Goal: Task Accomplishment & Management: Manage account settings

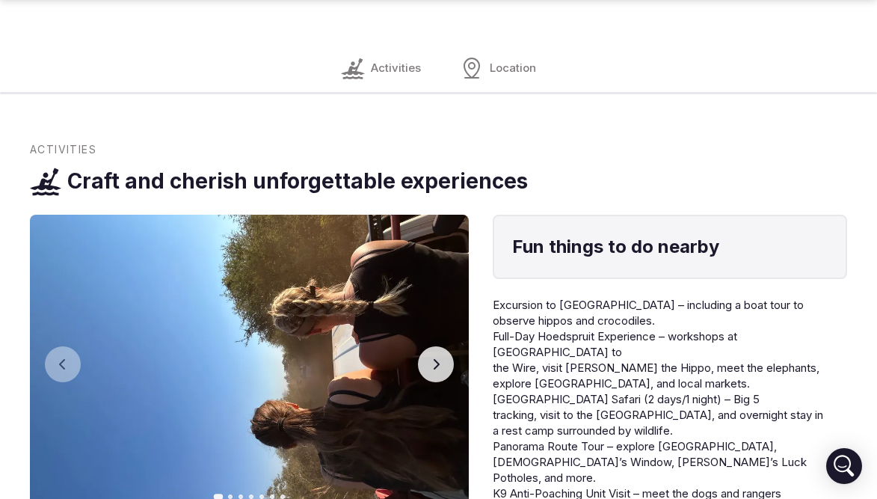
scroll to position [1833, 0]
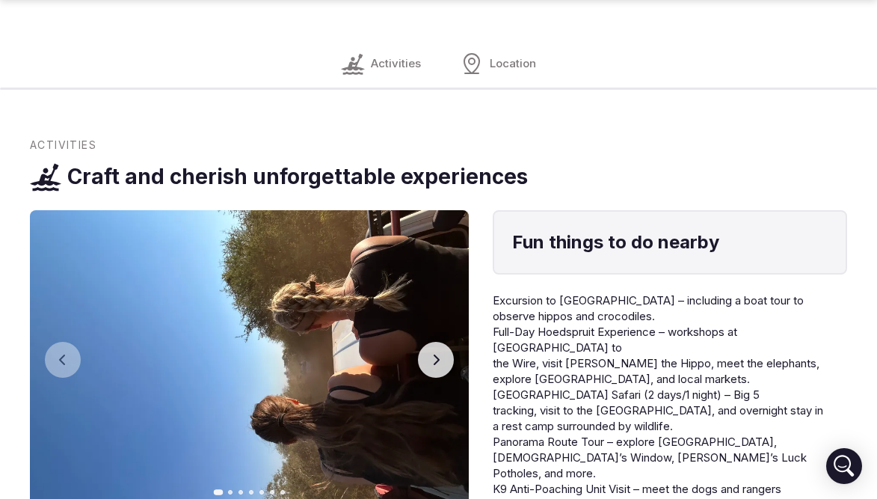
click at [434, 354] on icon "button" at bounding box center [436, 360] width 12 height 12
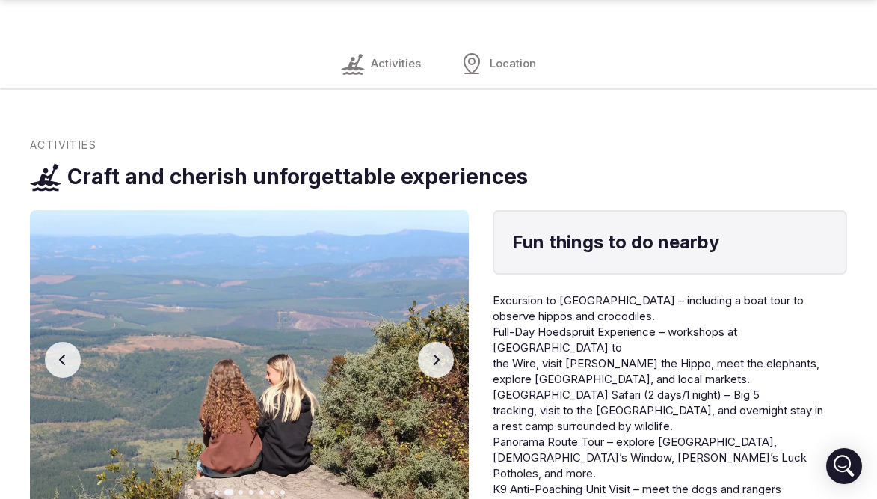
click at [434, 354] on icon "button" at bounding box center [436, 360] width 12 height 12
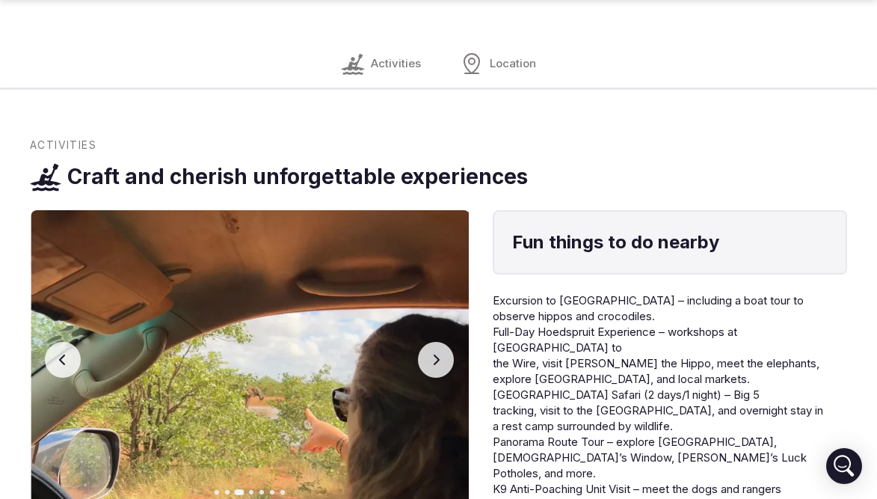
click at [434, 354] on icon "button" at bounding box center [436, 360] width 12 height 12
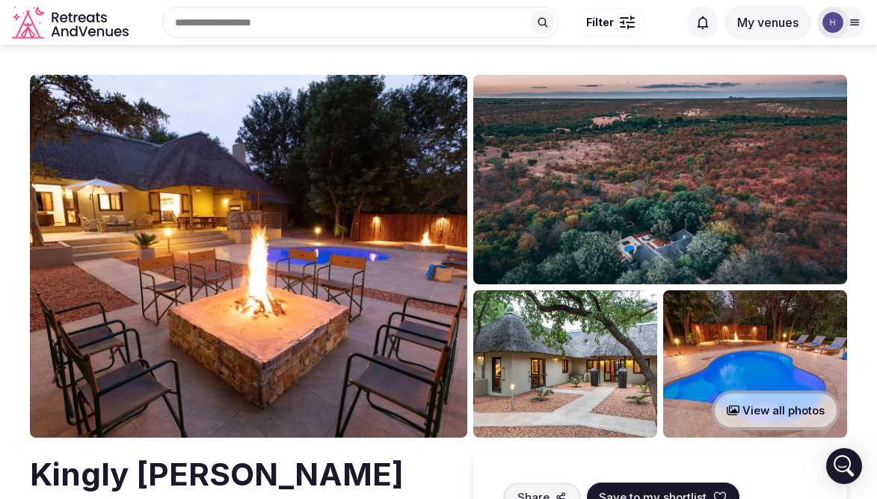
scroll to position [0, 0]
click at [845, 15] on div at bounding box center [832, 22] width 31 height 31
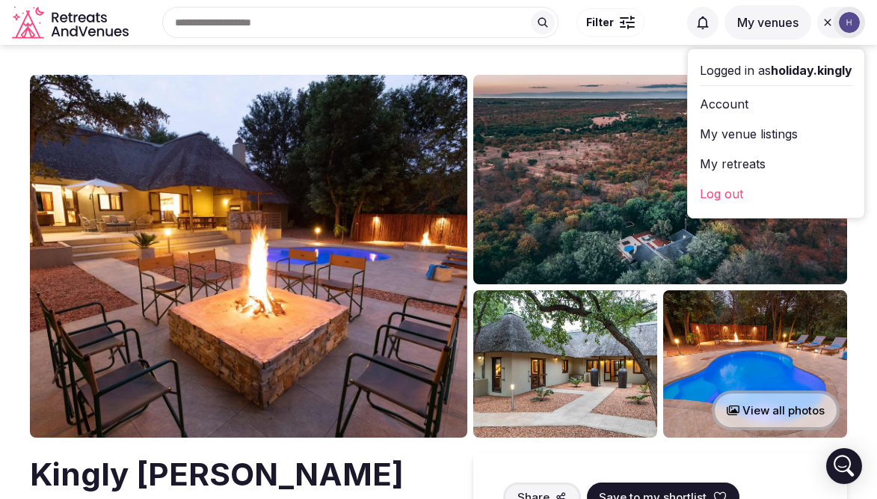
click at [798, 104] on link "Account" at bounding box center [776, 104] width 152 height 24
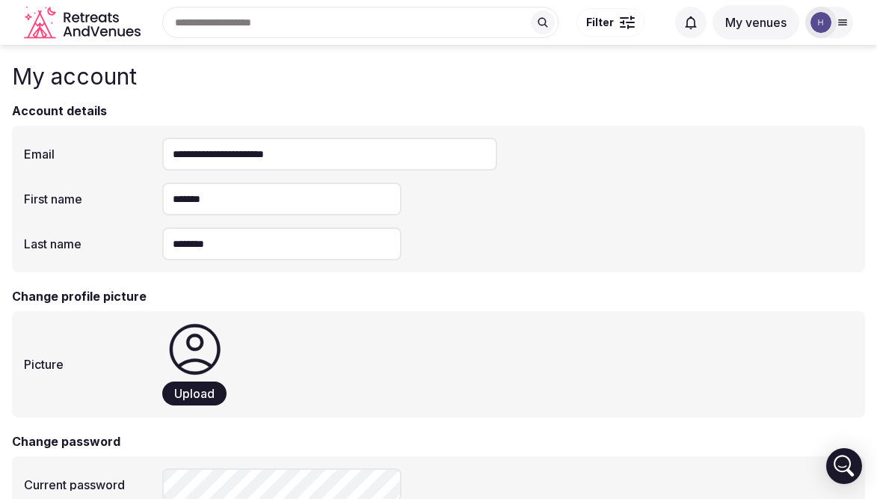
click at [200, 389] on span "Upload" at bounding box center [194, 393] width 40 height 15
click at [748, 24] on button "My venues" at bounding box center [755, 22] width 87 height 34
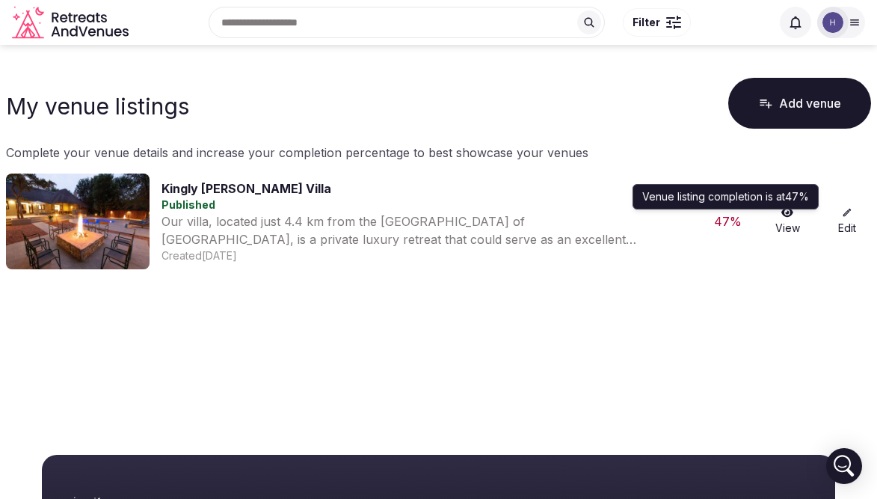
click at [727, 221] on div "47 %" at bounding box center [727, 221] width 48 height 18
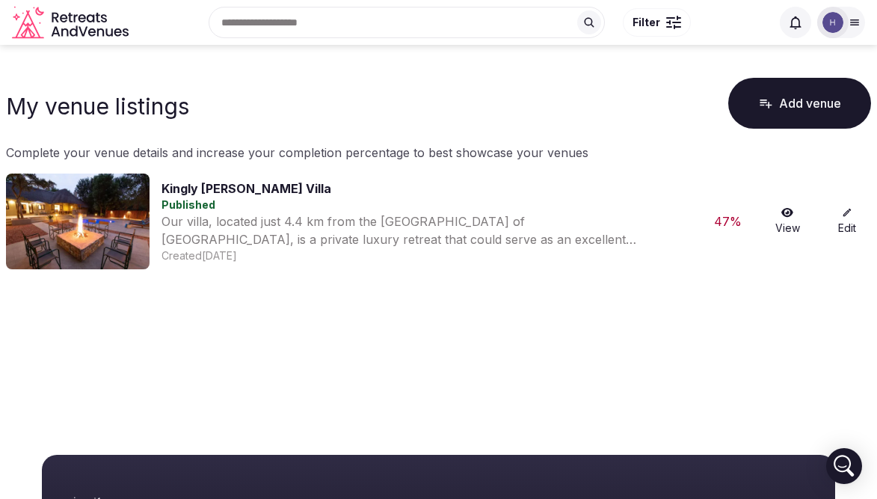
click at [843, 215] on icon at bounding box center [847, 213] width 8 height 8
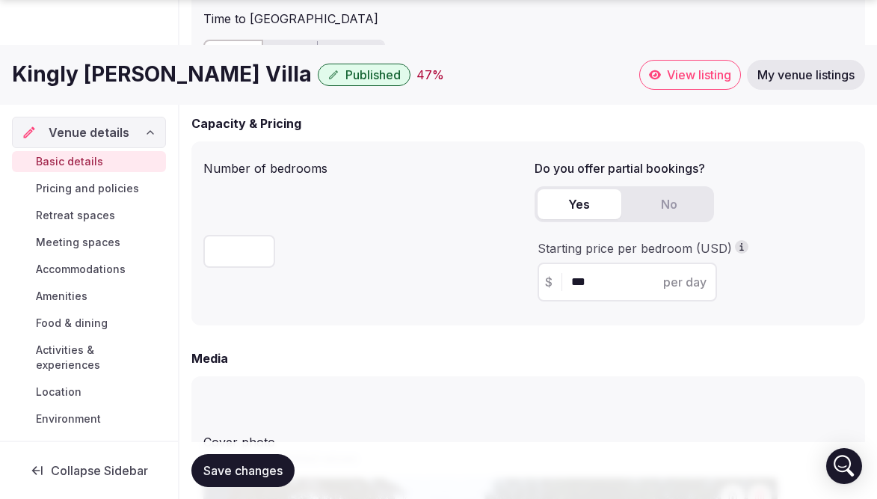
scroll to position [1155, 0]
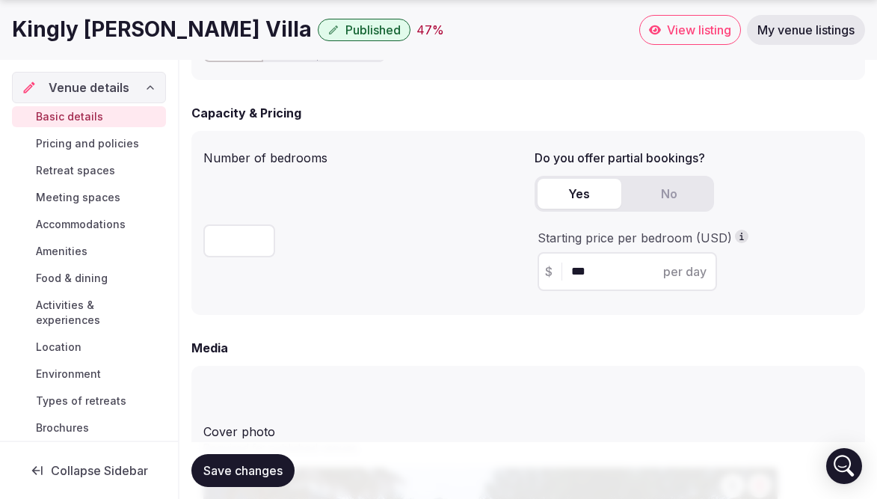
click at [620, 271] on input "***" at bounding box center [640, 271] width 138 height 18
type input "***"
click at [243, 470] on button "Save changes" at bounding box center [242, 470] width 103 height 33
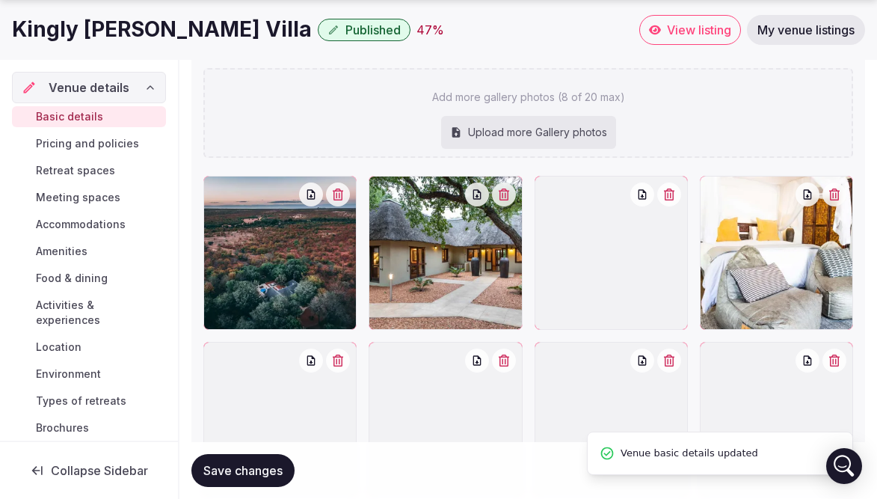
scroll to position [2065, 0]
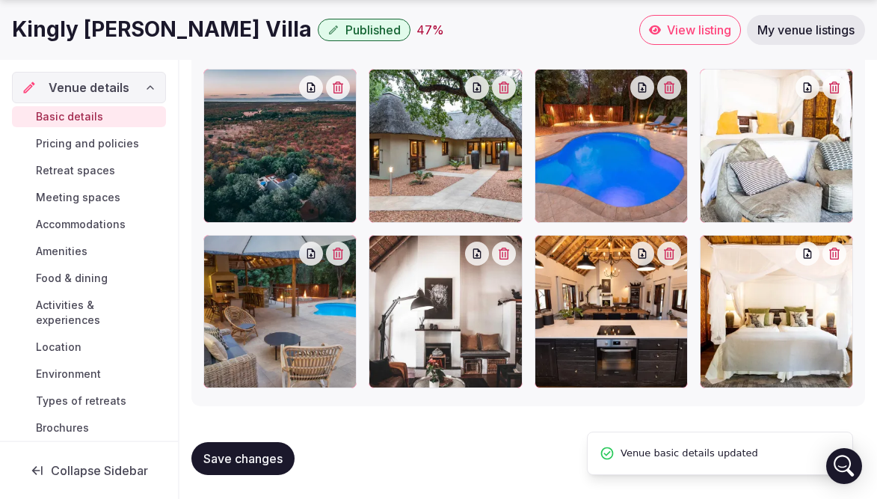
click at [253, 464] on span "Save changes" at bounding box center [242, 458] width 79 height 15
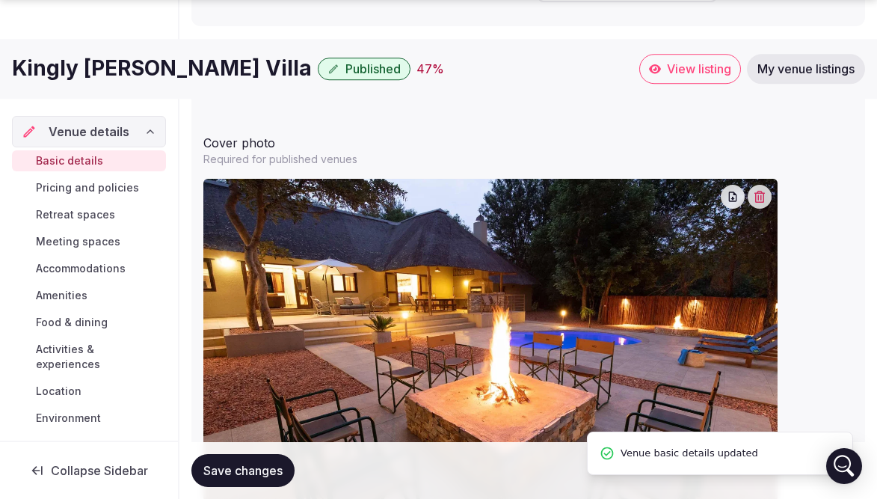
scroll to position [1561, 0]
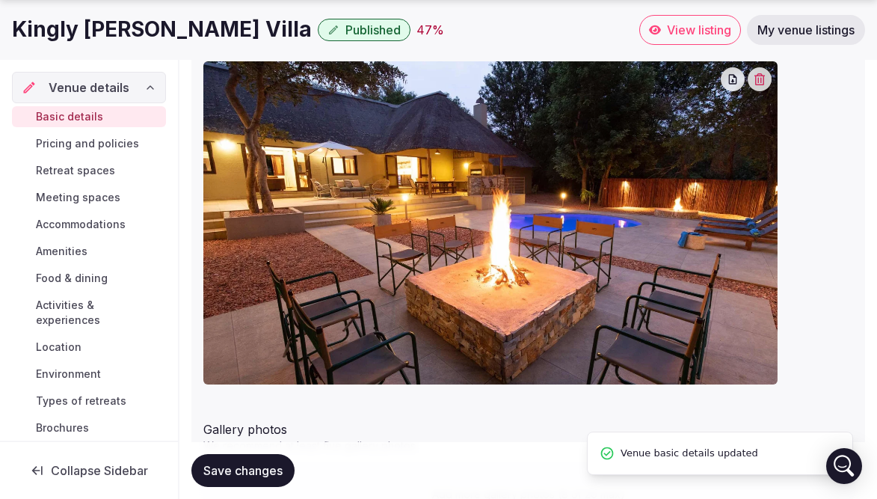
click at [114, 140] on span "Pricing and policies" at bounding box center [87, 143] width 103 height 15
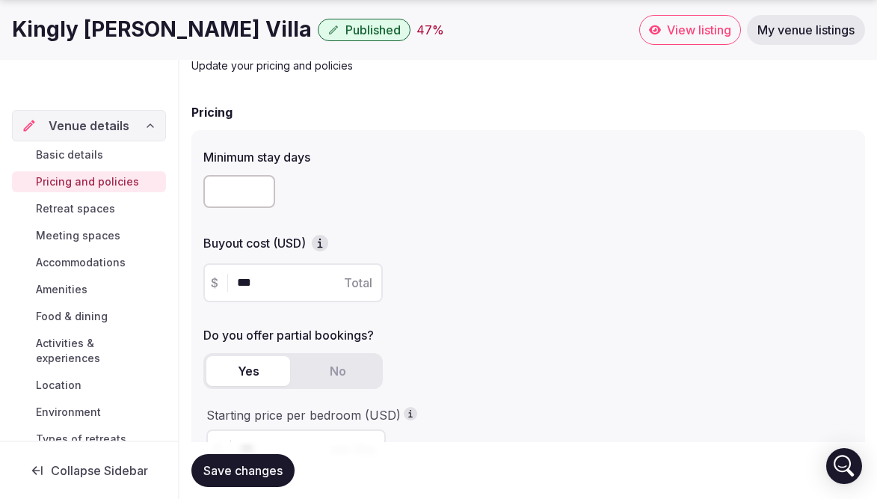
scroll to position [103, 0]
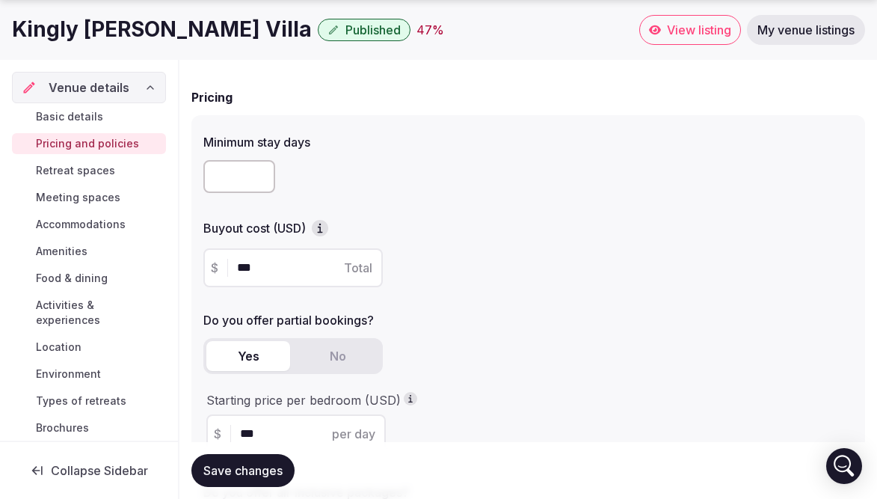
click at [292, 267] on input "***" at bounding box center [306, 268] width 138 height 18
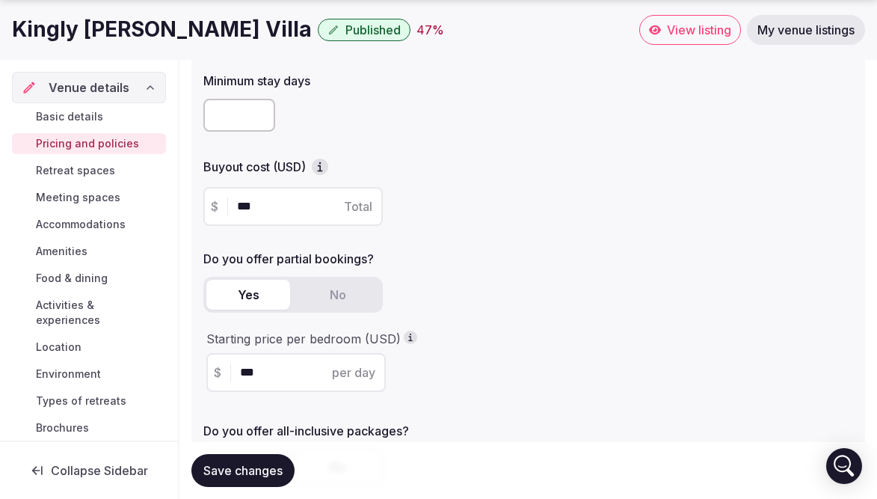
scroll to position [170, 0]
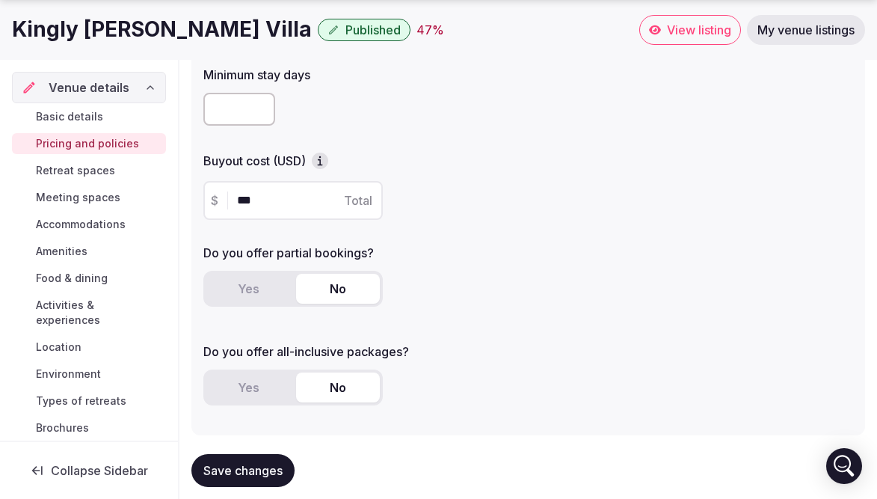
click at [334, 285] on button "No" at bounding box center [338, 289] width 84 height 30
click at [271, 388] on button "Yes" at bounding box center [248, 387] width 84 height 30
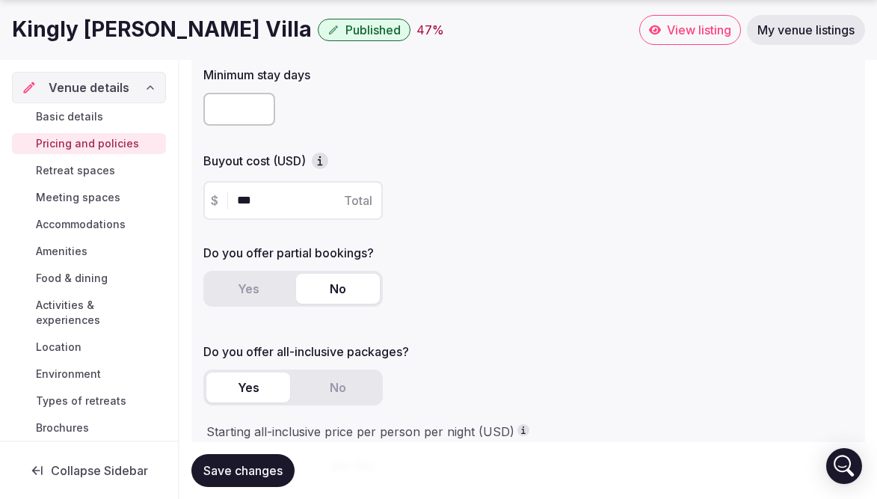
click at [284, 196] on input "***" at bounding box center [306, 200] width 138 height 18
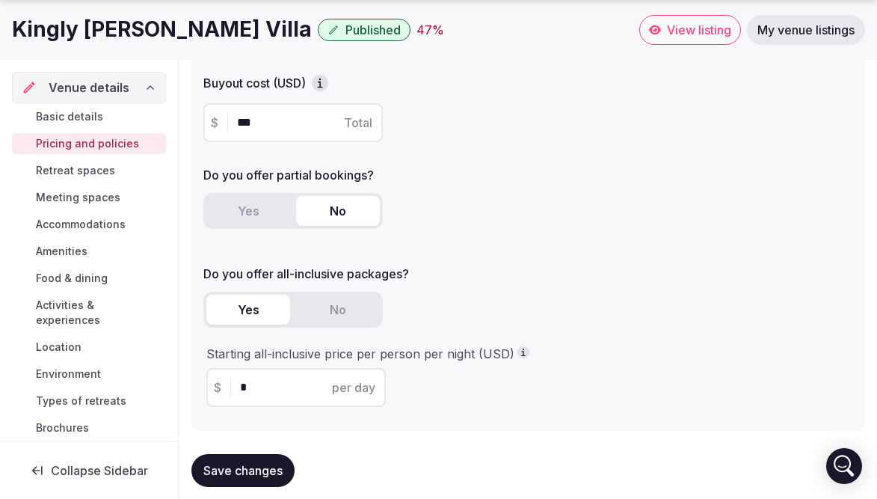
scroll to position [254, 0]
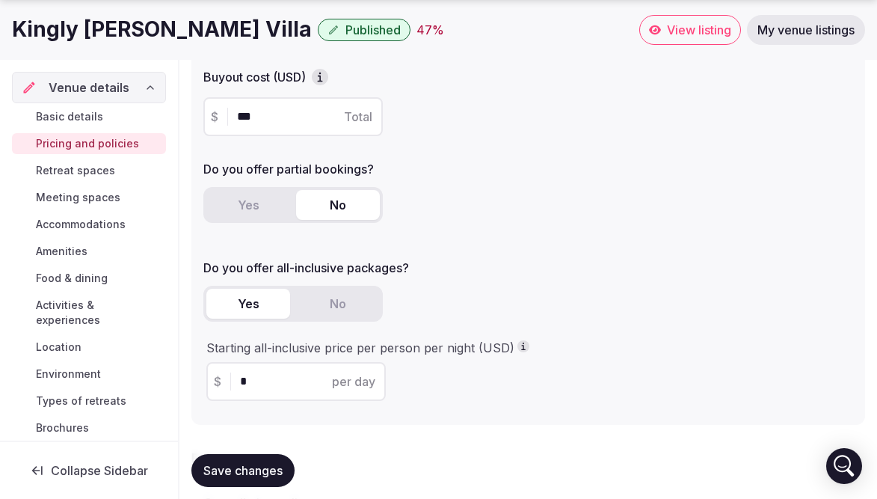
type input "***"
click at [243, 470] on button "Save changes" at bounding box center [242, 470] width 103 height 33
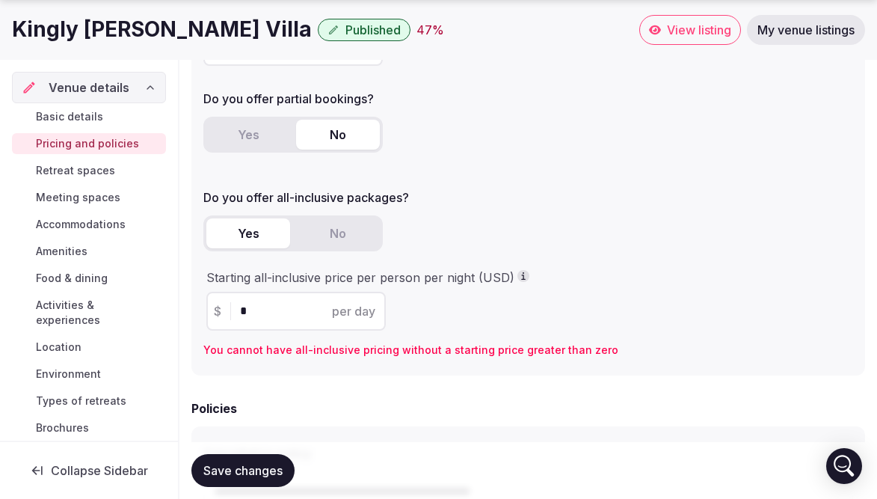
scroll to position [331, 0]
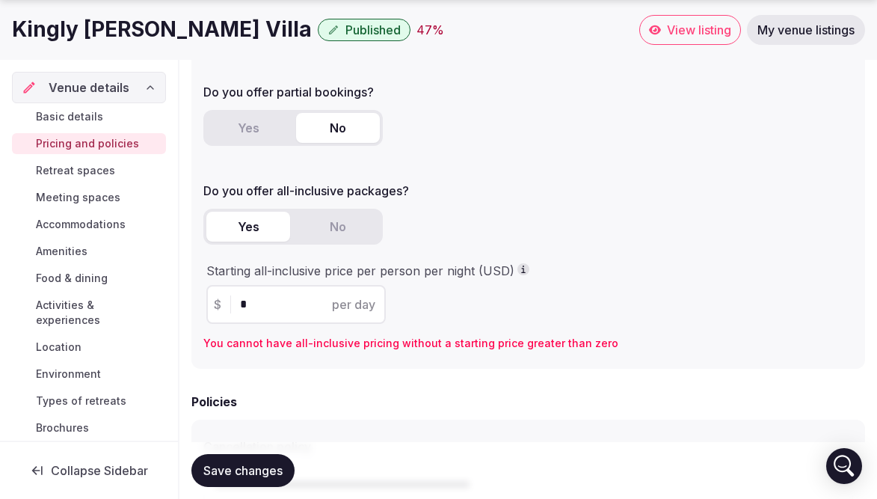
click at [335, 246] on div "Yes No" at bounding box center [528, 233] width 650 height 48
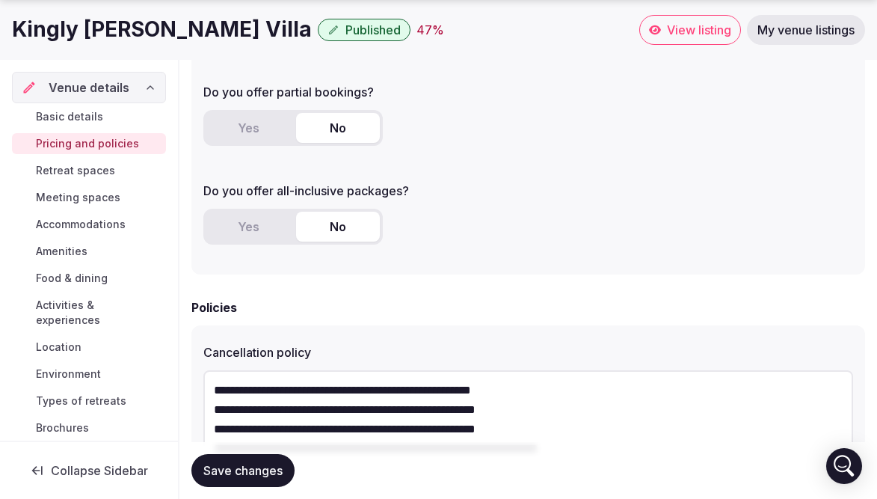
click at [342, 227] on button "No" at bounding box center [338, 227] width 84 height 30
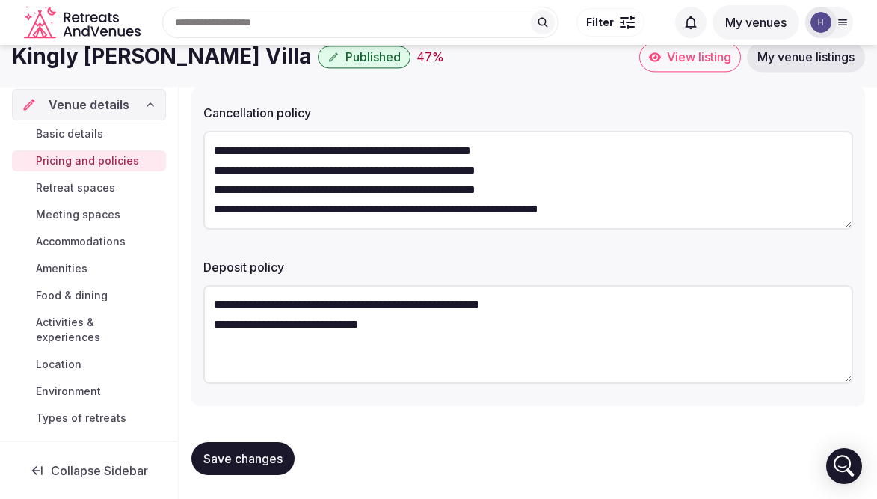
scroll to position [570, 0]
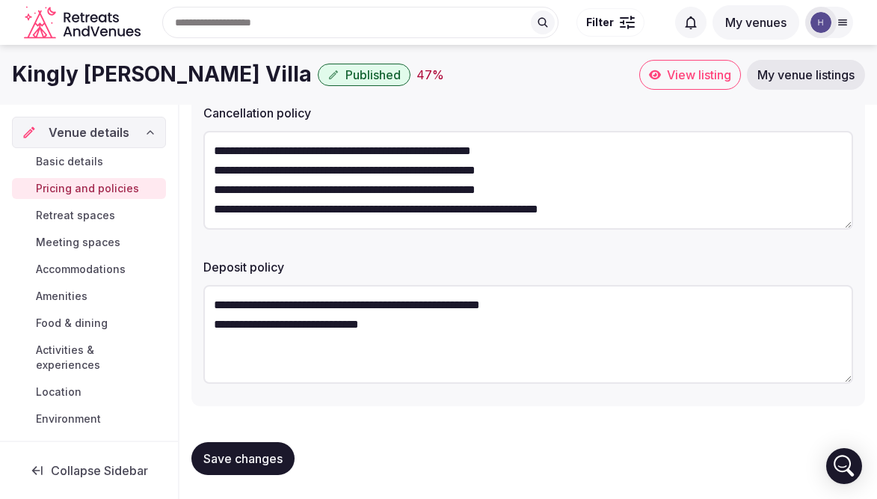
click at [253, 452] on span "Save changes" at bounding box center [242, 458] width 79 height 15
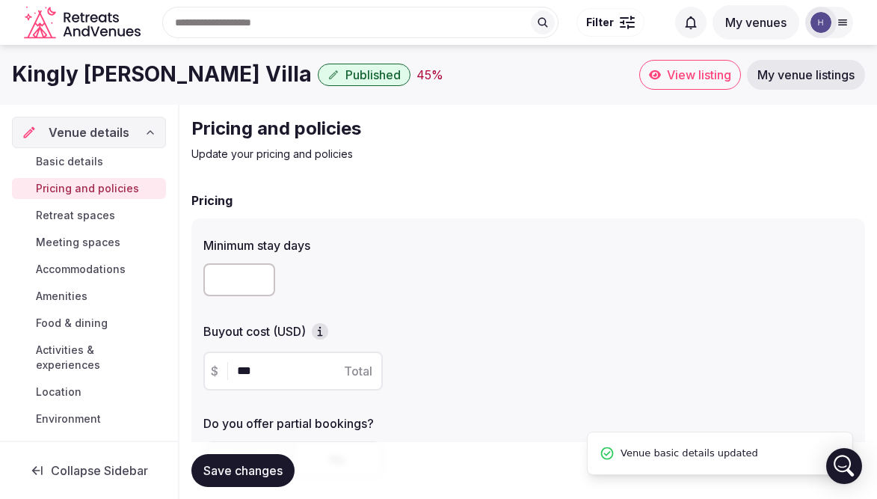
scroll to position [0, 0]
click at [84, 215] on span "Retreat spaces" at bounding box center [75, 215] width 79 height 15
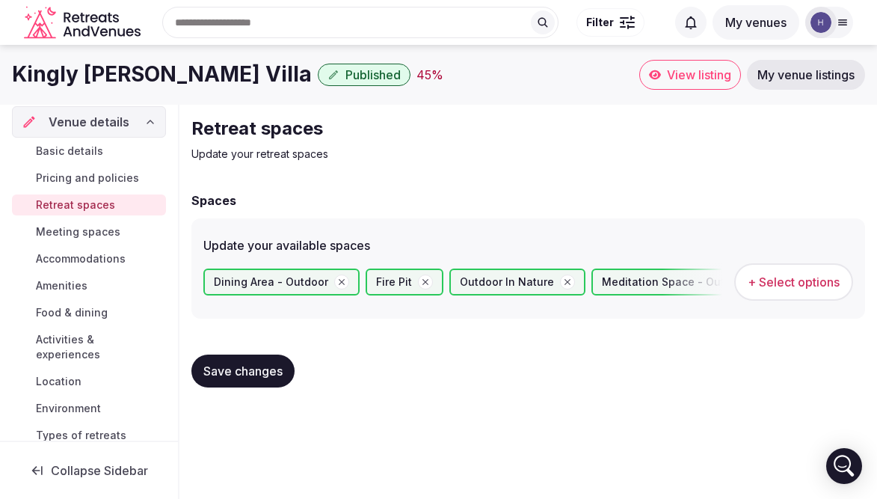
scroll to position [14, 0]
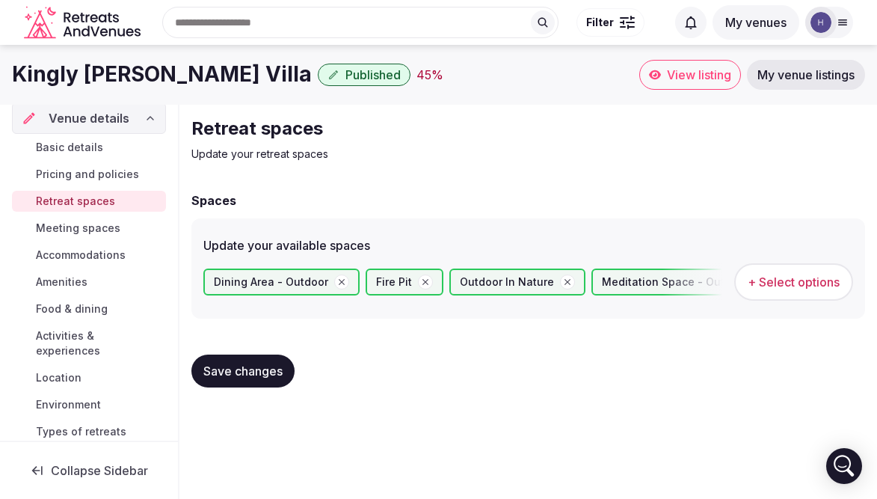
click at [81, 218] on link "Meeting spaces" at bounding box center [89, 228] width 154 height 21
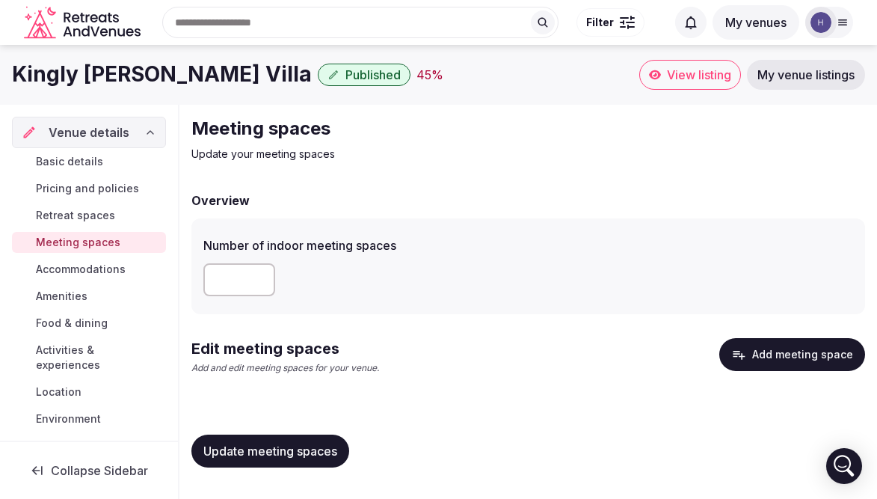
click at [345, 70] on span "Published" at bounding box center [372, 74] width 55 height 15
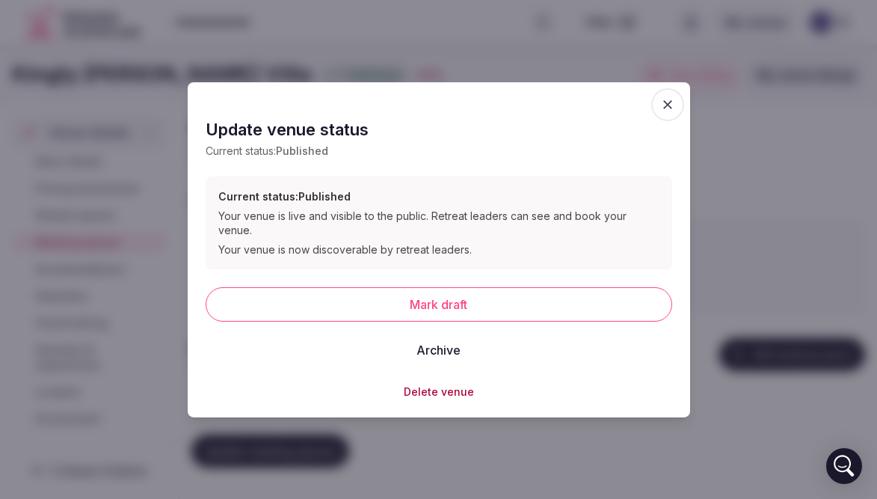
click at [532, 300] on button "Mark draft" at bounding box center [439, 304] width 466 height 34
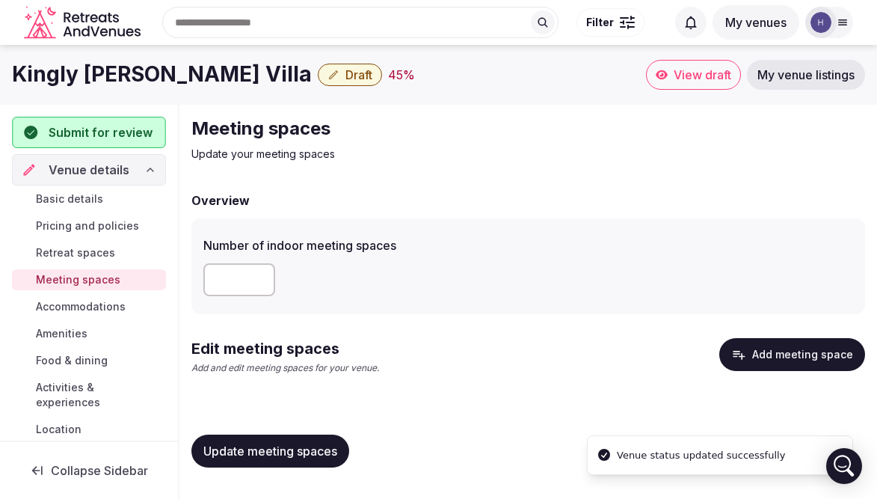
click at [132, 127] on span "Submit for review" at bounding box center [101, 132] width 104 height 18
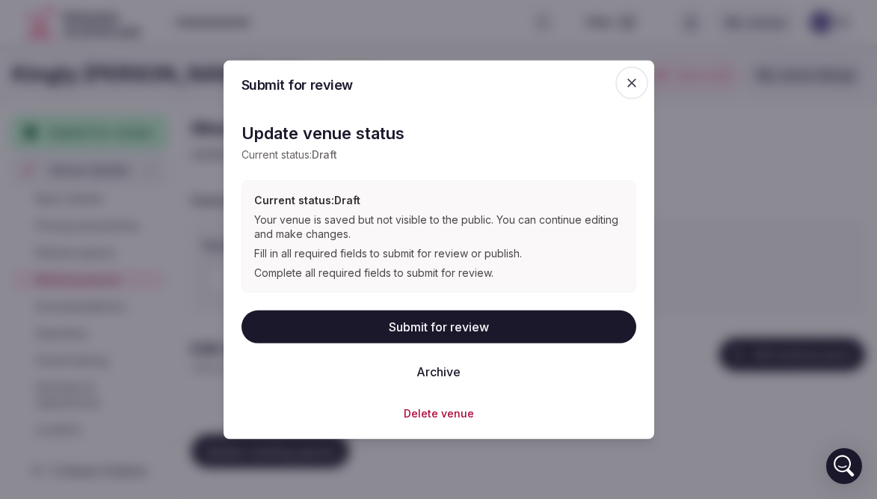
click at [479, 327] on button "Submit for review" at bounding box center [438, 326] width 395 height 33
